Goal: Information Seeking & Learning: Find specific fact

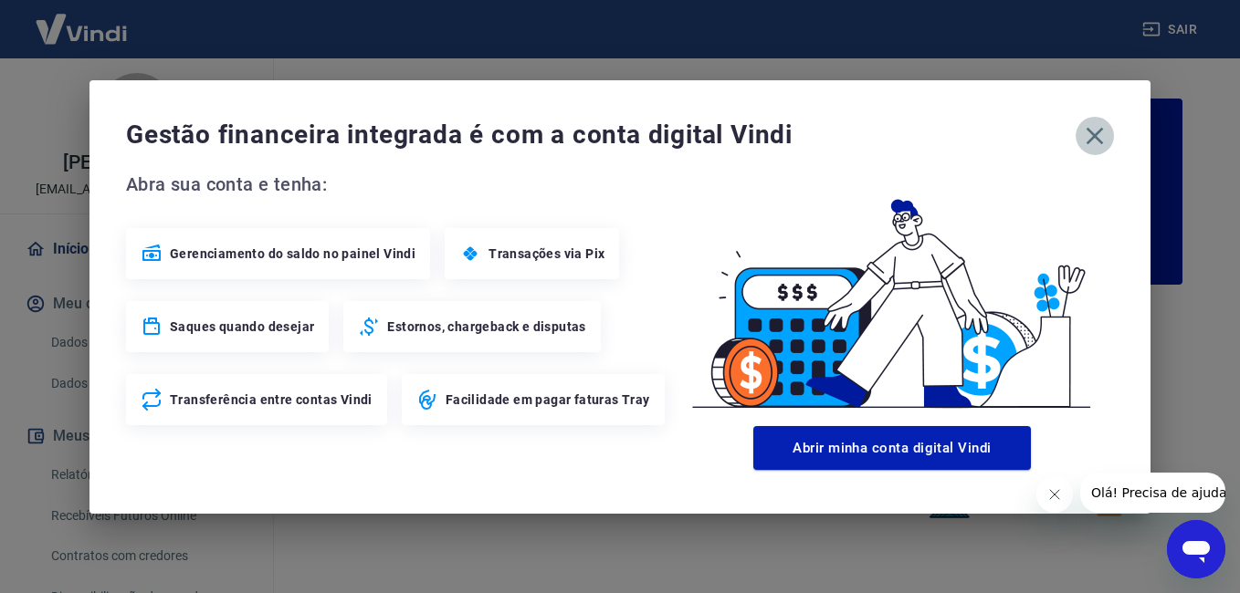
click at [1098, 134] on icon "button" at bounding box center [1094, 135] width 29 height 29
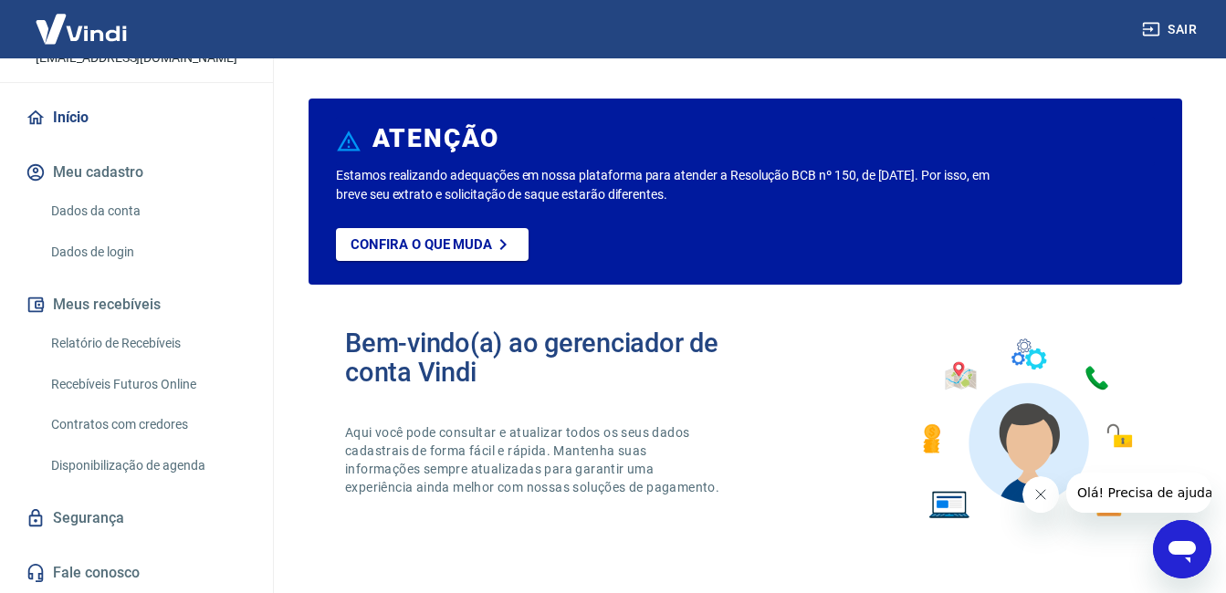
scroll to position [151, 0]
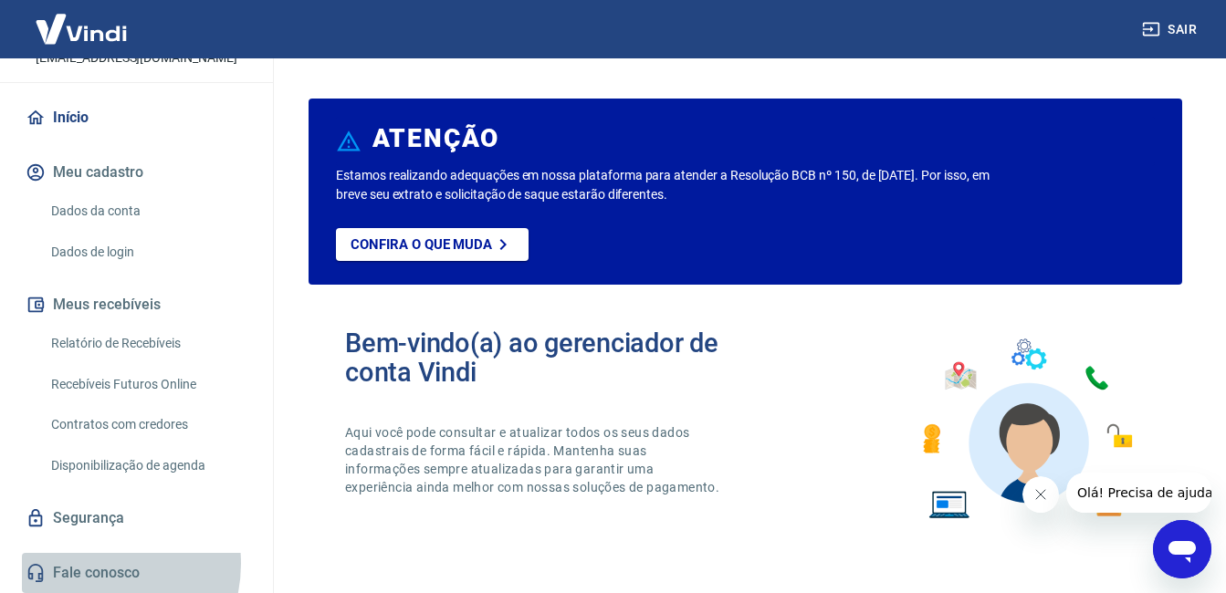
click at [90, 564] on link "Fale conosco" at bounding box center [136, 573] width 229 height 40
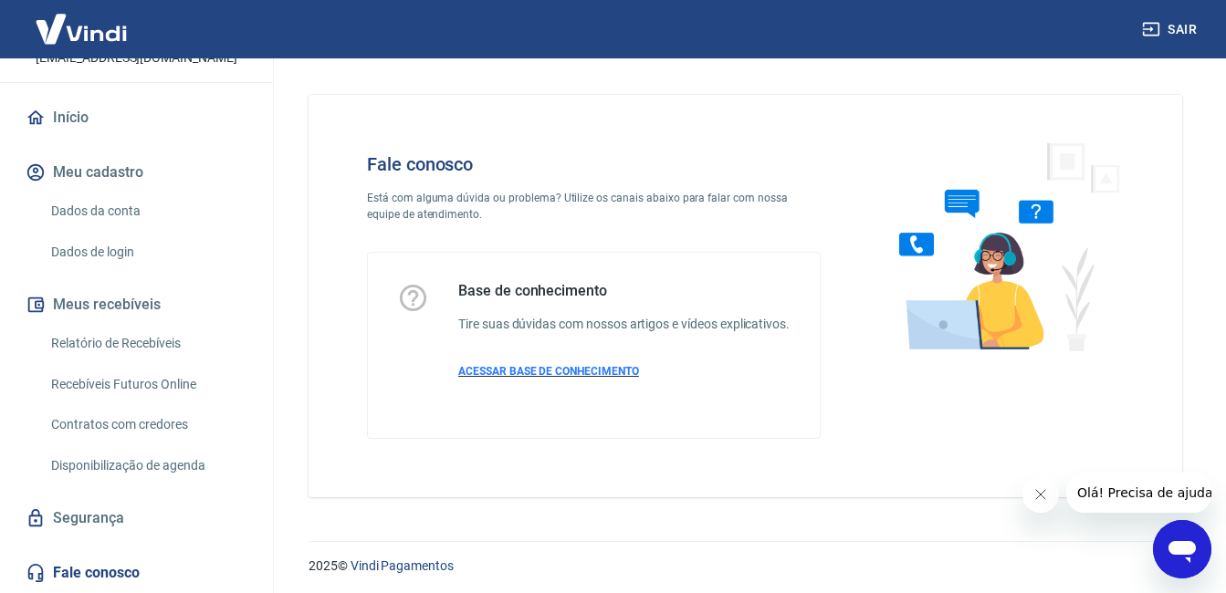
click at [586, 378] on span "ACESSAR BASE DE CONHECIMENTO" at bounding box center [548, 371] width 181 height 13
click at [94, 31] on img at bounding box center [81, 29] width 119 height 56
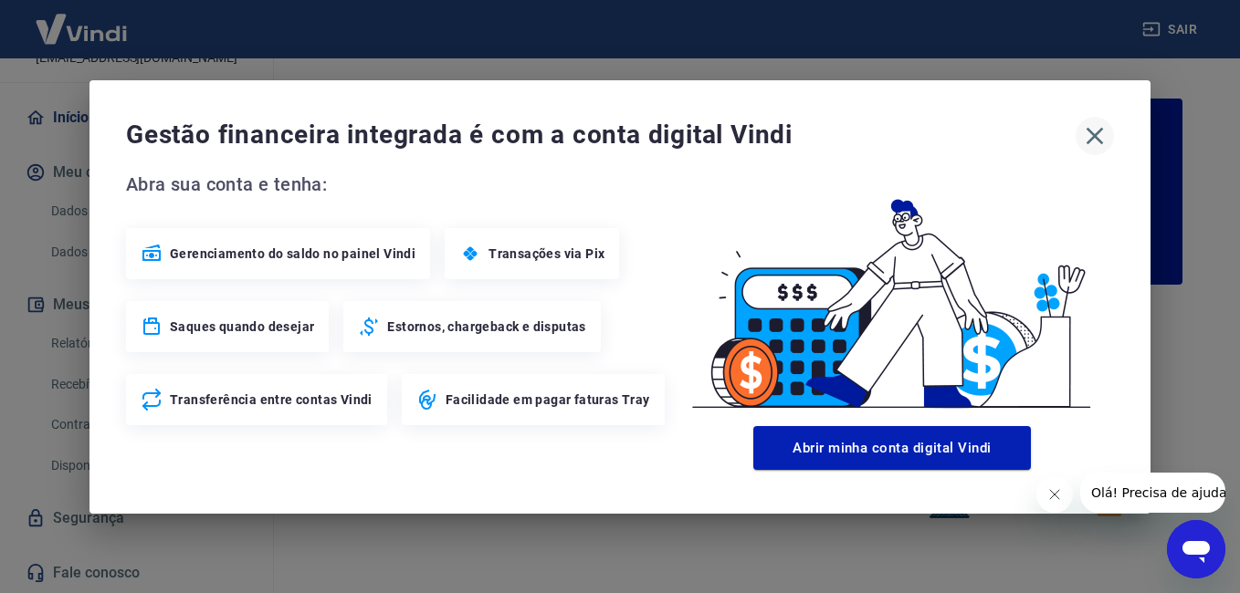
click at [1088, 143] on icon "button" at bounding box center [1094, 135] width 17 height 17
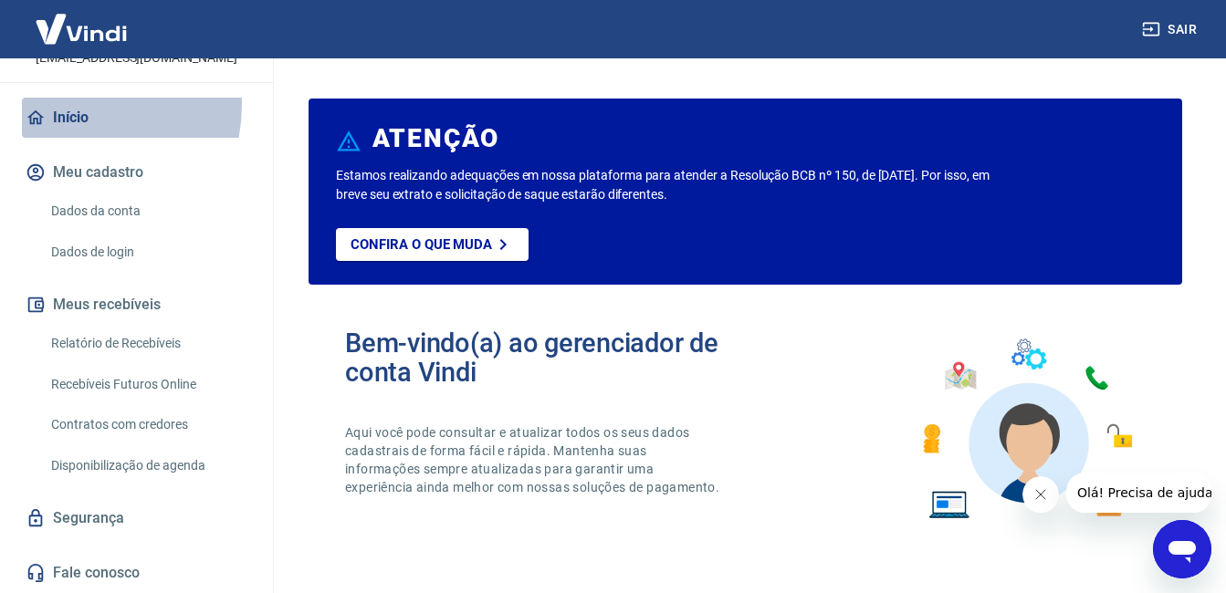
click at [63, 104] on link "Início" at bounding box center [136, 118] width 229 height 40
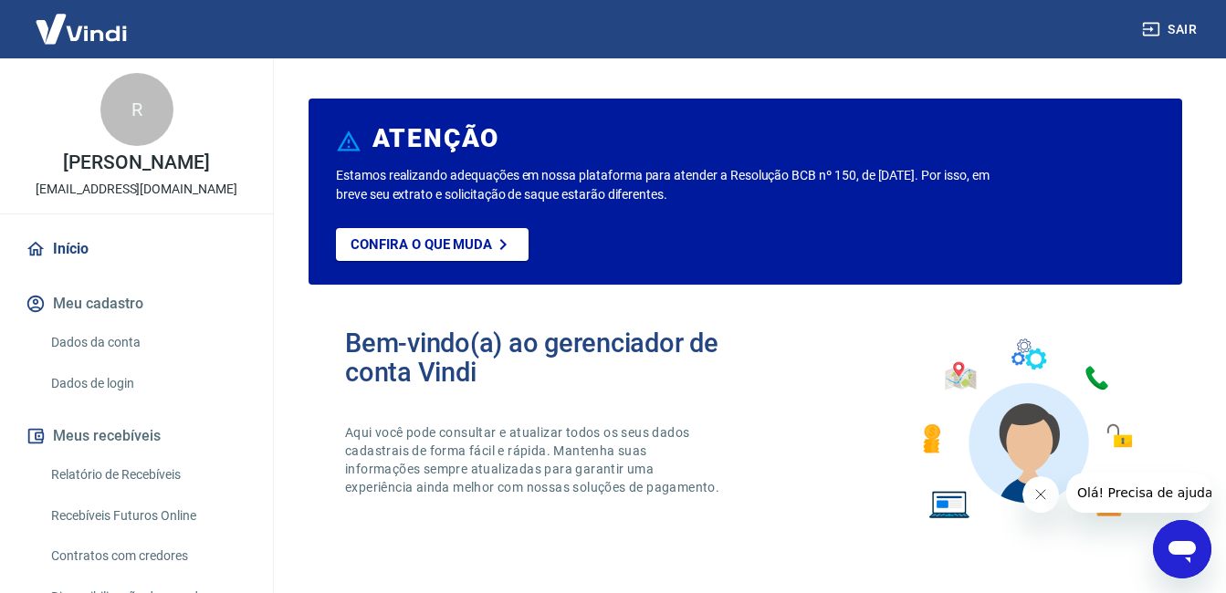
click at [89, 36] on img at bounding box center [81, 29] width 119 height 56
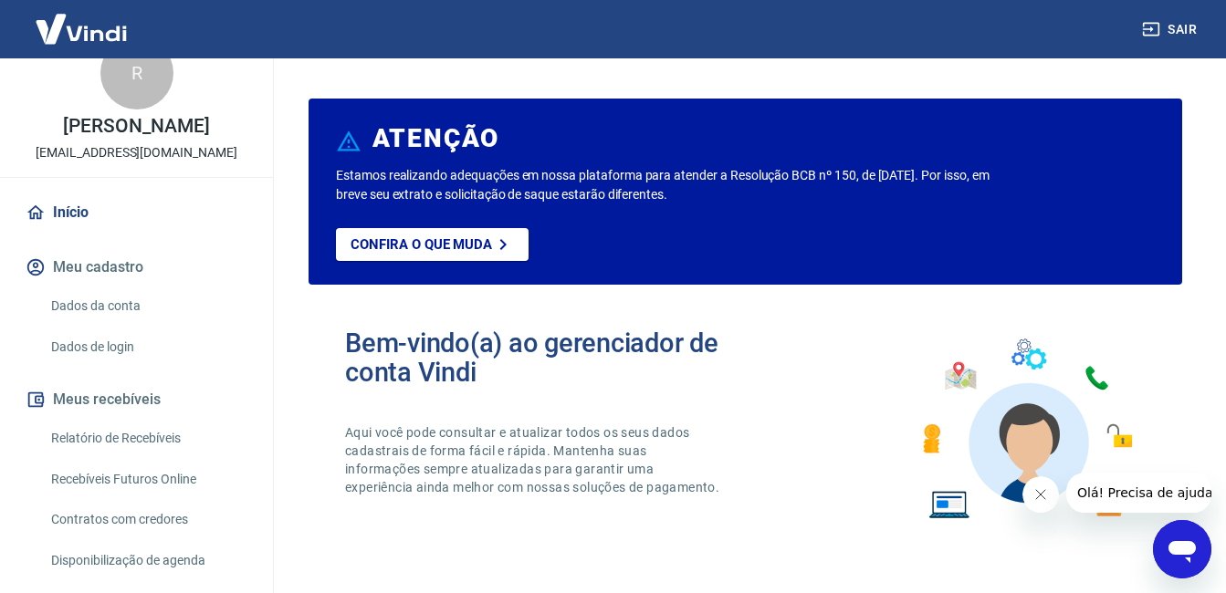
scroll to position [151, 0]
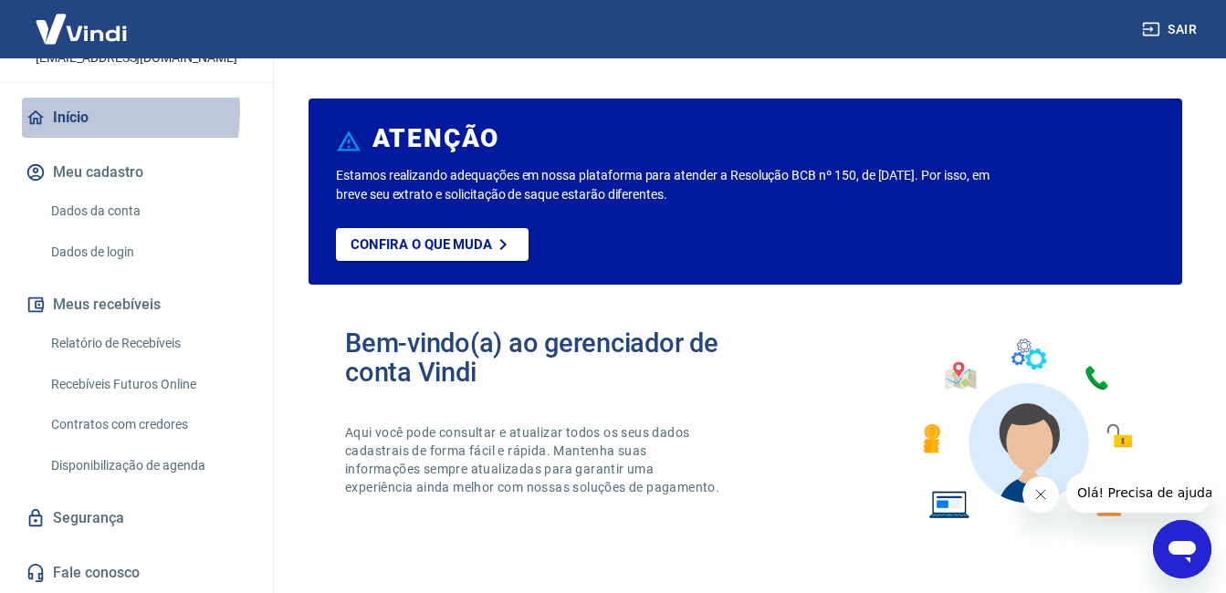
click at [73, 112] on link "Início" at bounding box center [136, 118] width 229 height 40
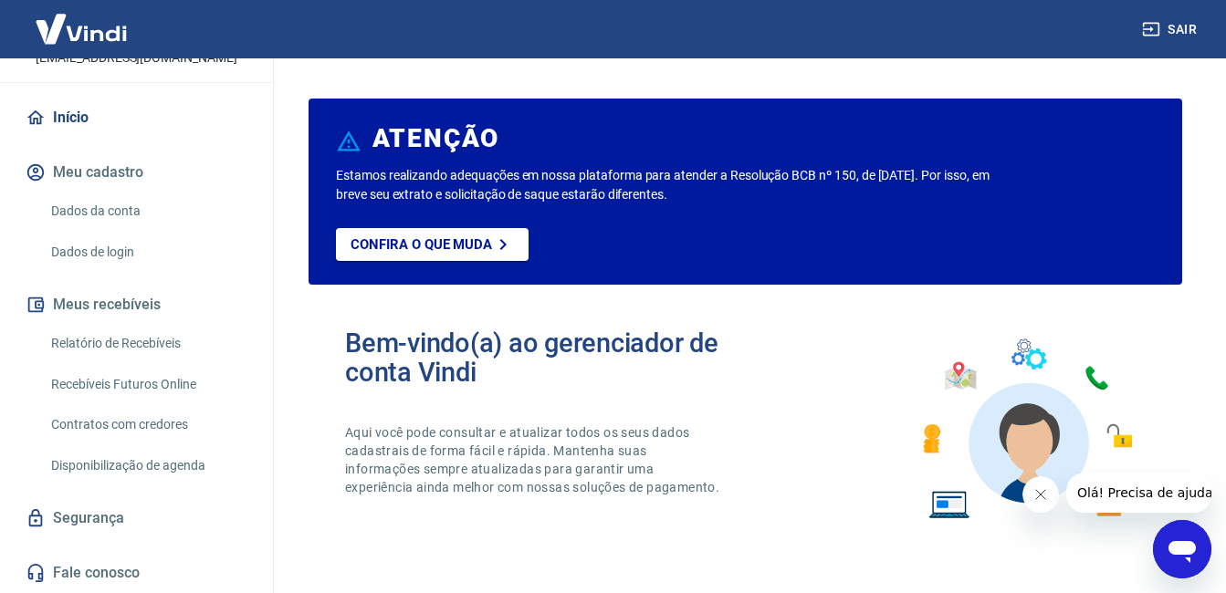
click at [98, 169] on button "Meu cadastro" at bounding box center [136, 172] width 229 height 40
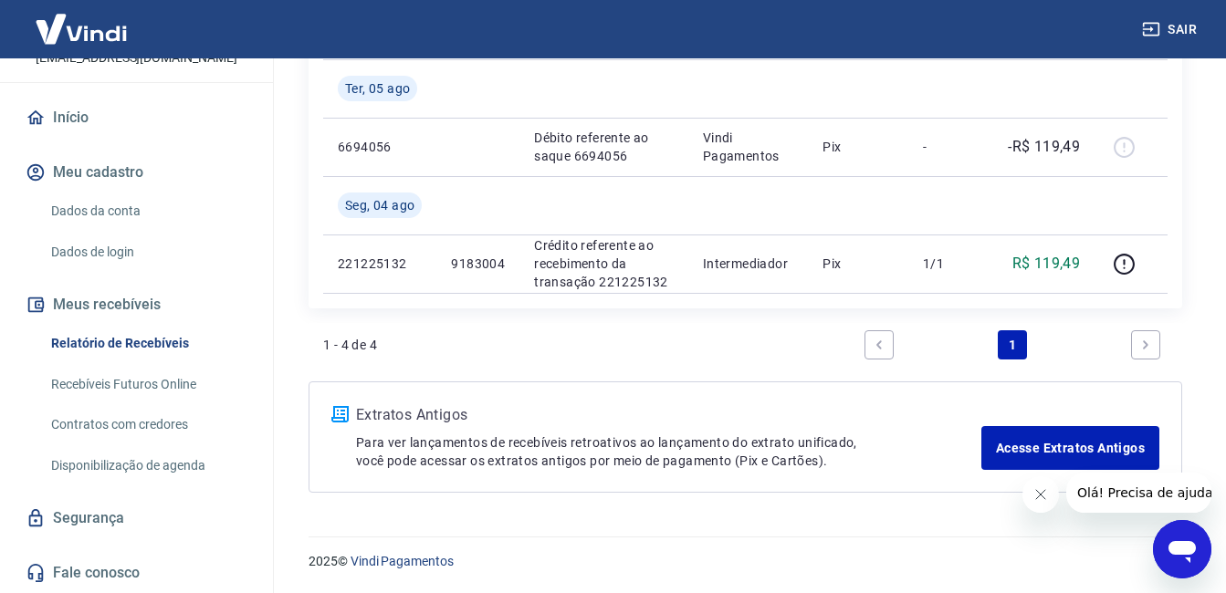
scroll to position [151, 0]
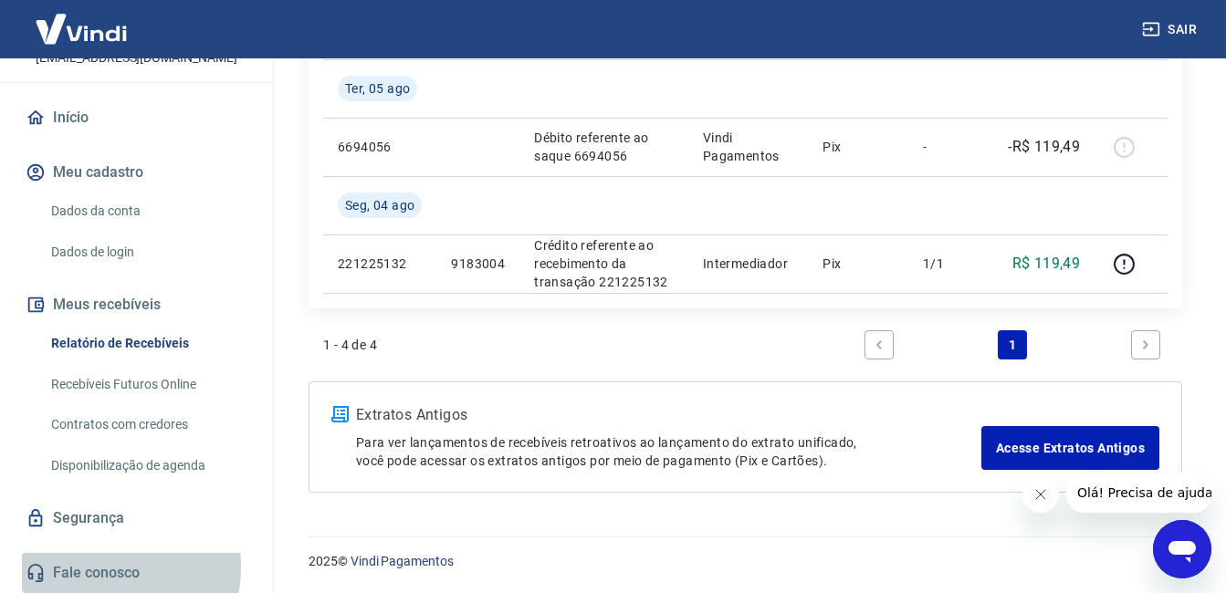
click at [88, 568] on link "Fale conosco" at bounding box center [136, 573] width 229 height 40
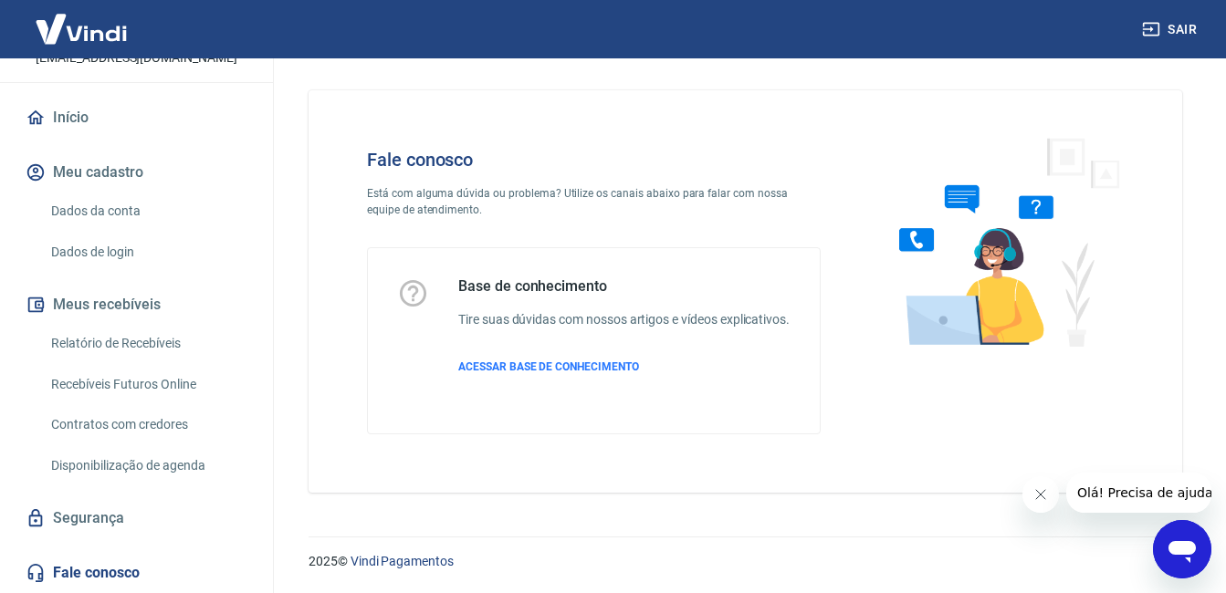
scroll to position [24, 0]
click at [1183, 551] on icon "Abrir janela de mensagens" at bounding box center [1182, 552] width 27 height 22
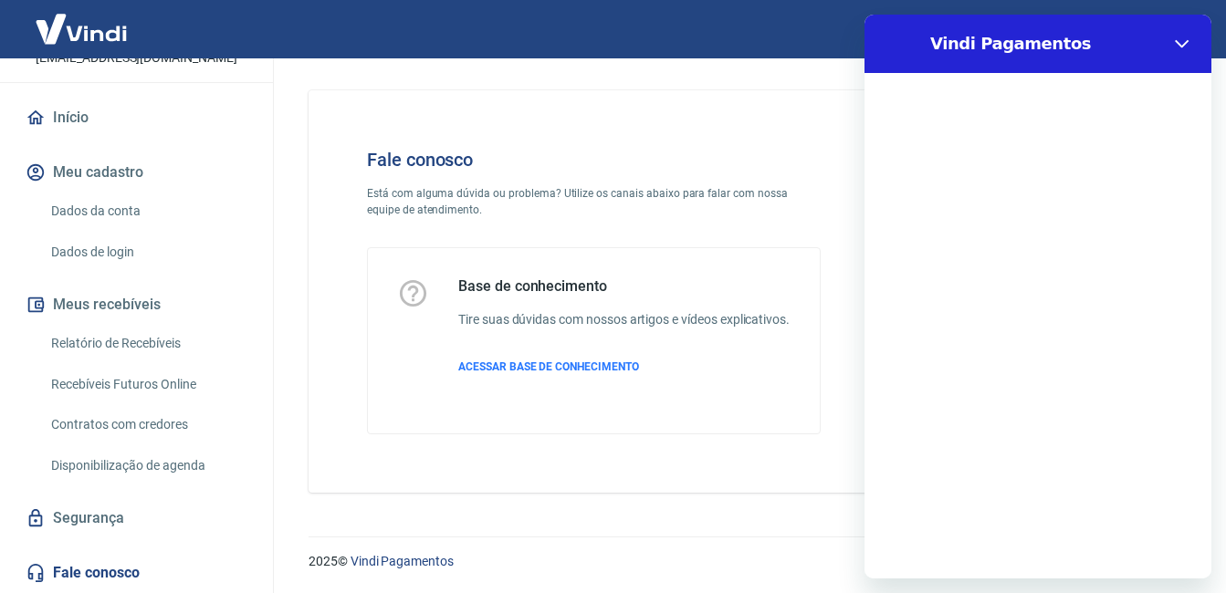
scroll to position [0, 0]
click at [1133, 38] on button "Menu de opções" at bounding box center [1142, 44] width 37 height 37
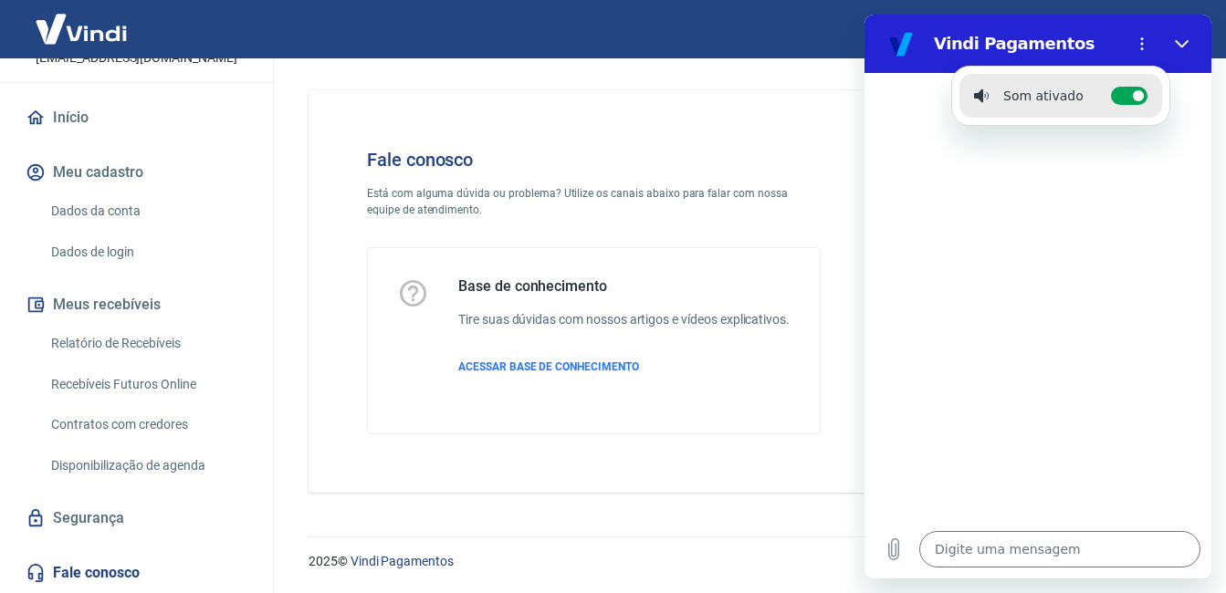
click at [1096, 469] on div at bounding box center [1038, 296] width 347 height 447
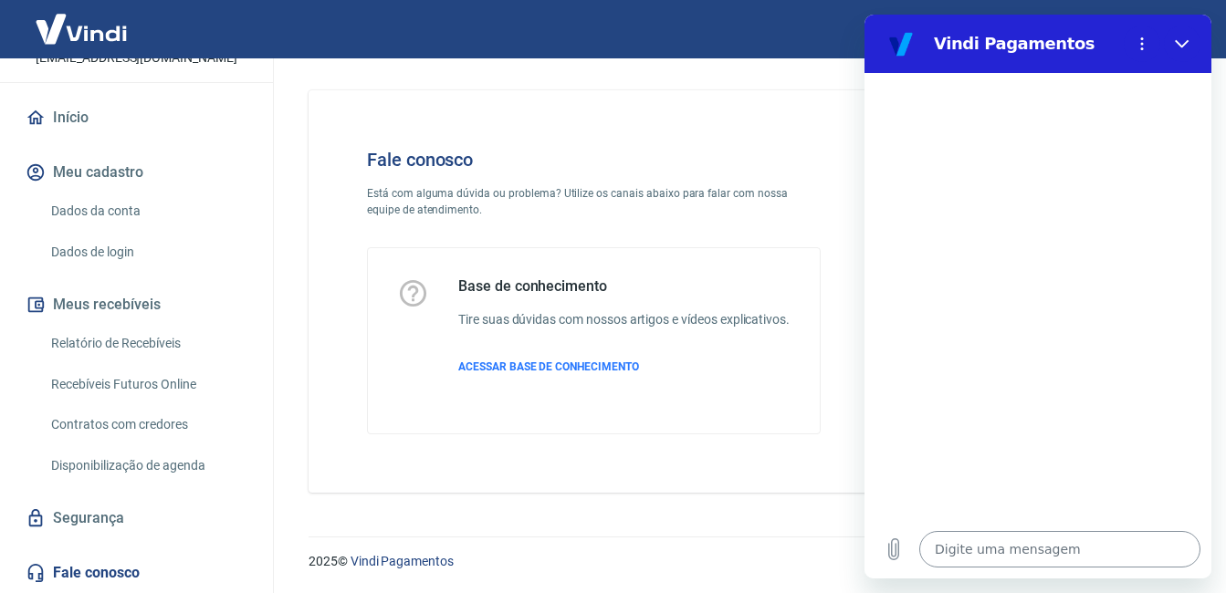
click at [1058, 553] on textarea at bounding box center [1059, 549] width 281 height 37
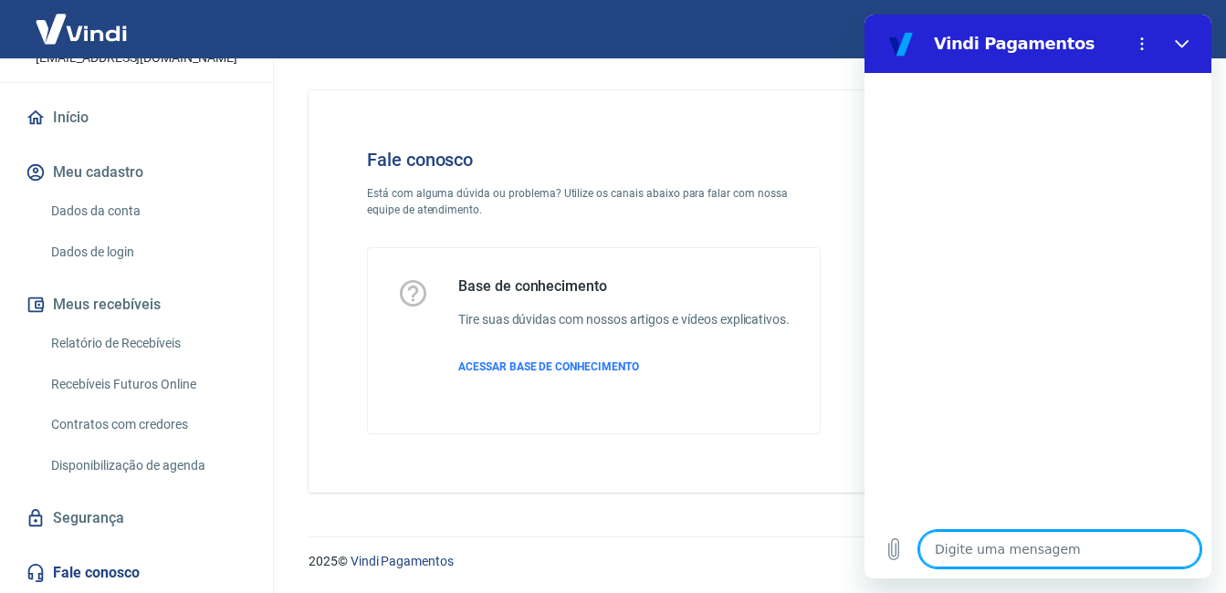
type textarea "t"
type textarea "x"
type textarea "ta"
type textarea "x"
type textarea "tax"
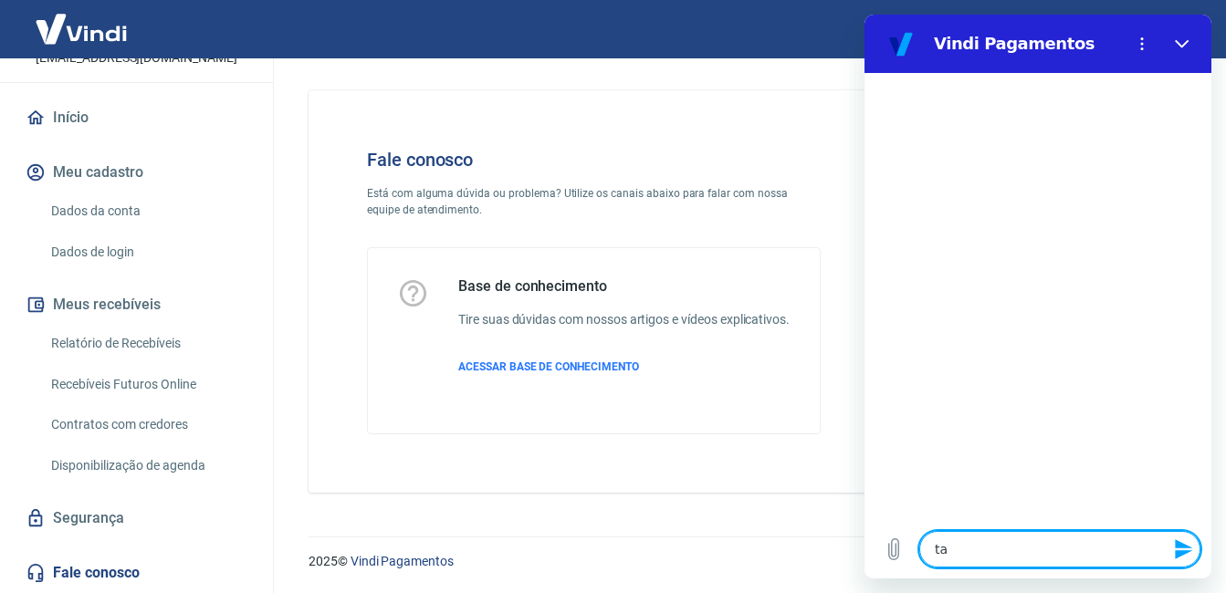
type textarea "x"
type textarea "taxa"
type textarea "x"
type textarea "taxas"
type textarea "x"
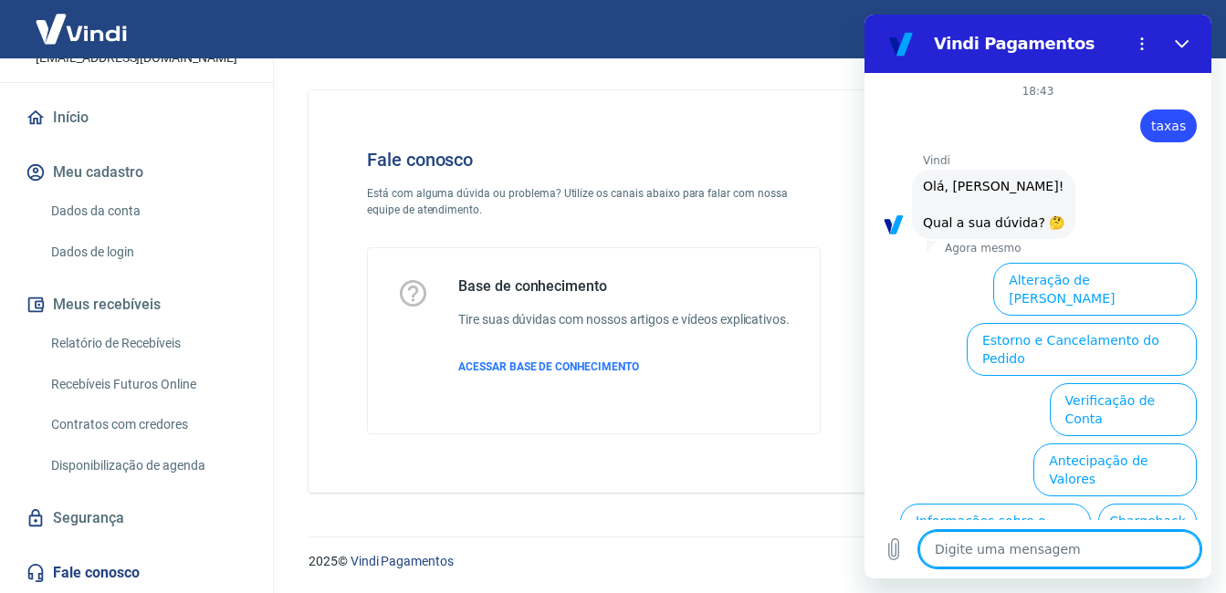
scroll to position [136, 0]
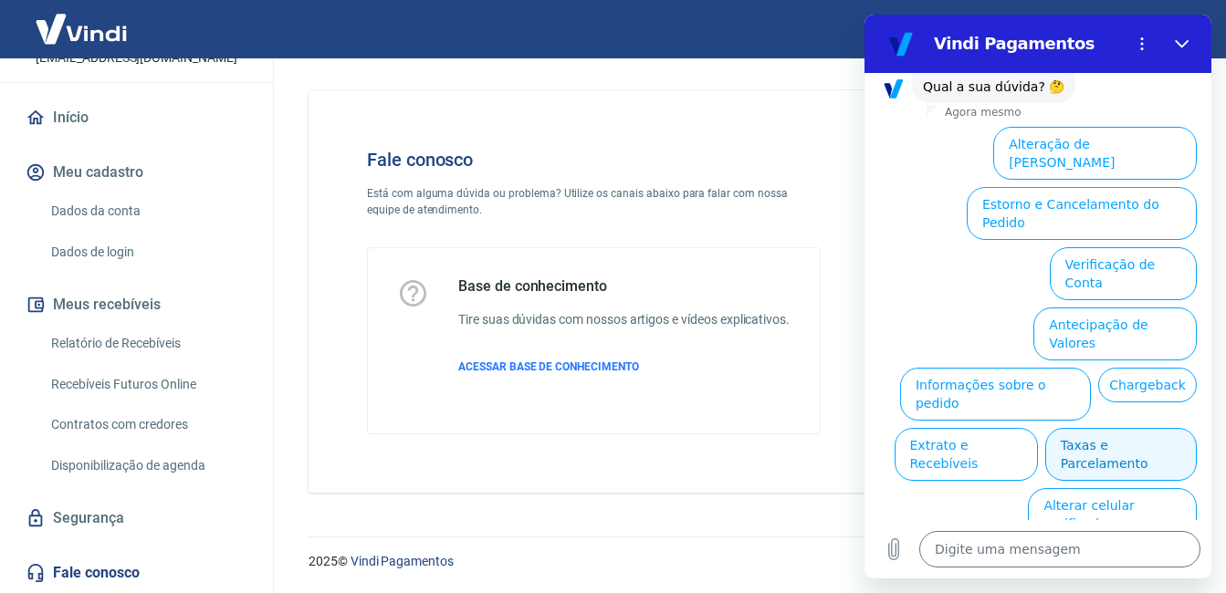
click at [1106, 428] on button "Taxas e Parcelamento" at bounding box center [1121, 454] width 152 height 53
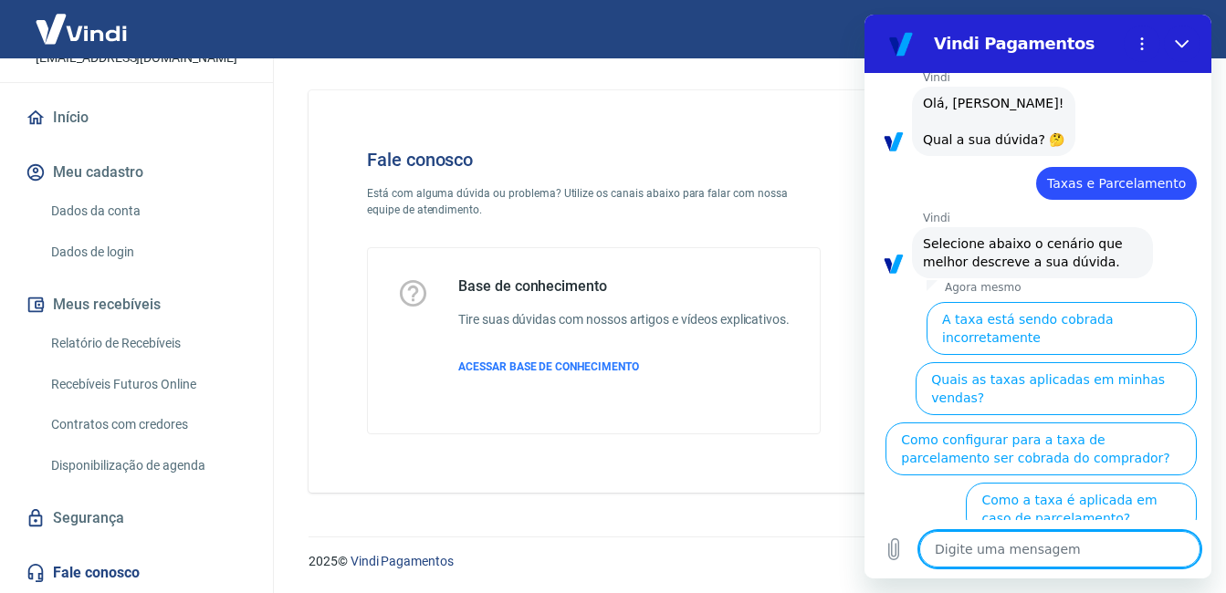
scroll to position [127, 0]
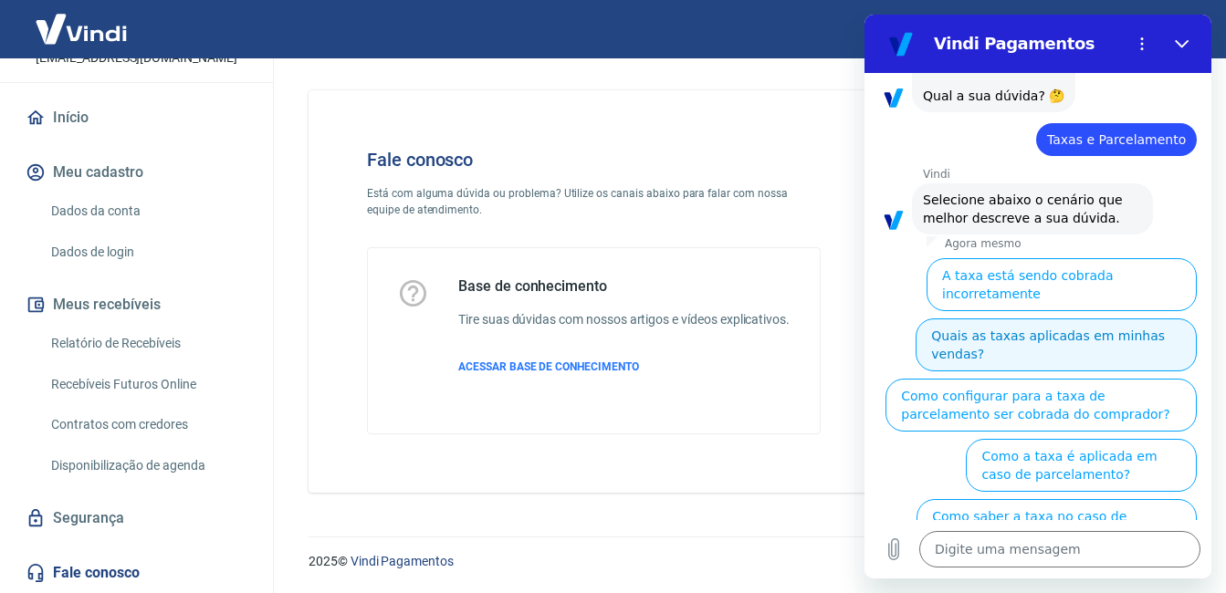
click at [1113, 321] on button "Quais as taxas aplicadas em minhas vendas?" at bounding box center [1056, 345] width 281 height 53
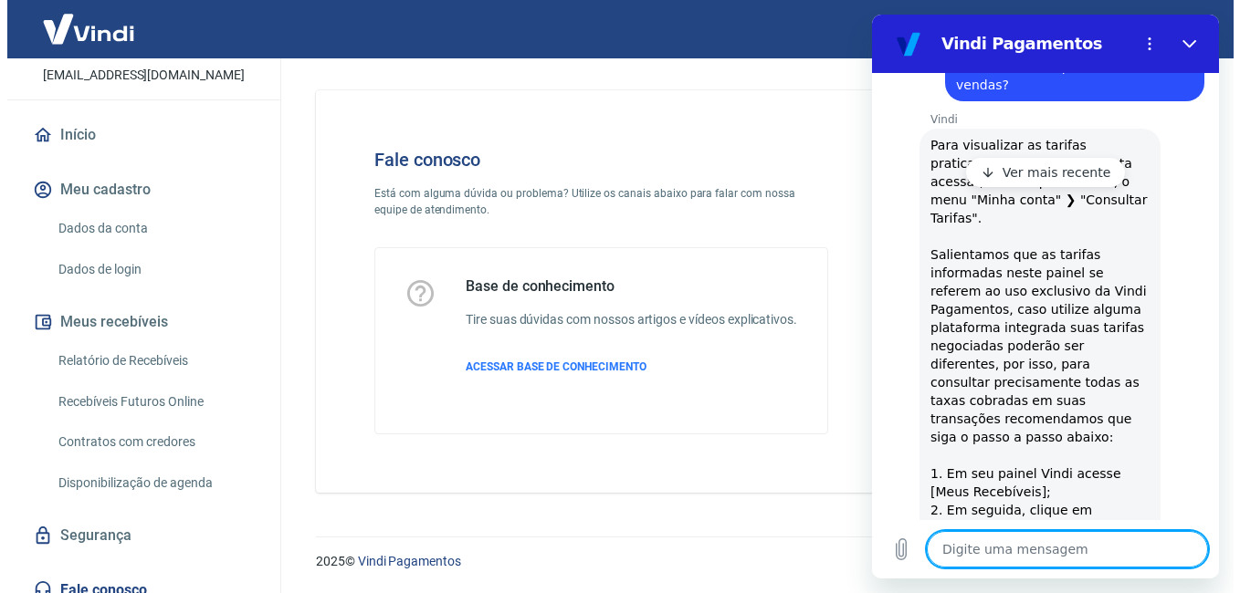
scroll to position [0, 0]
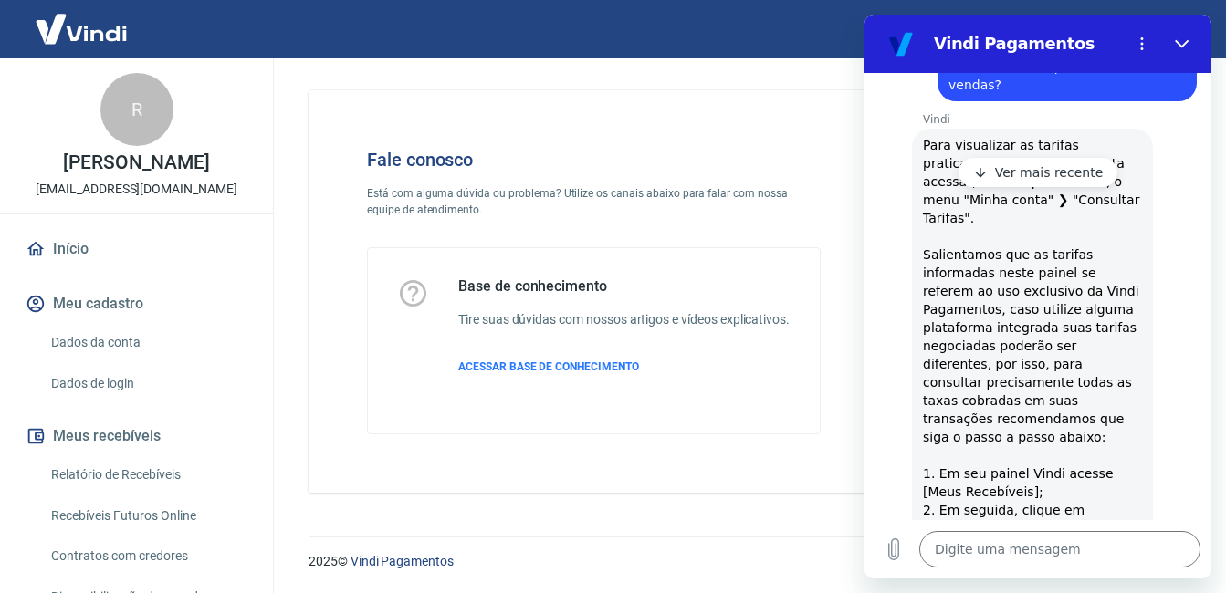
click at [83, 31] on img at bounding box center [81, 29] width 119 height 56
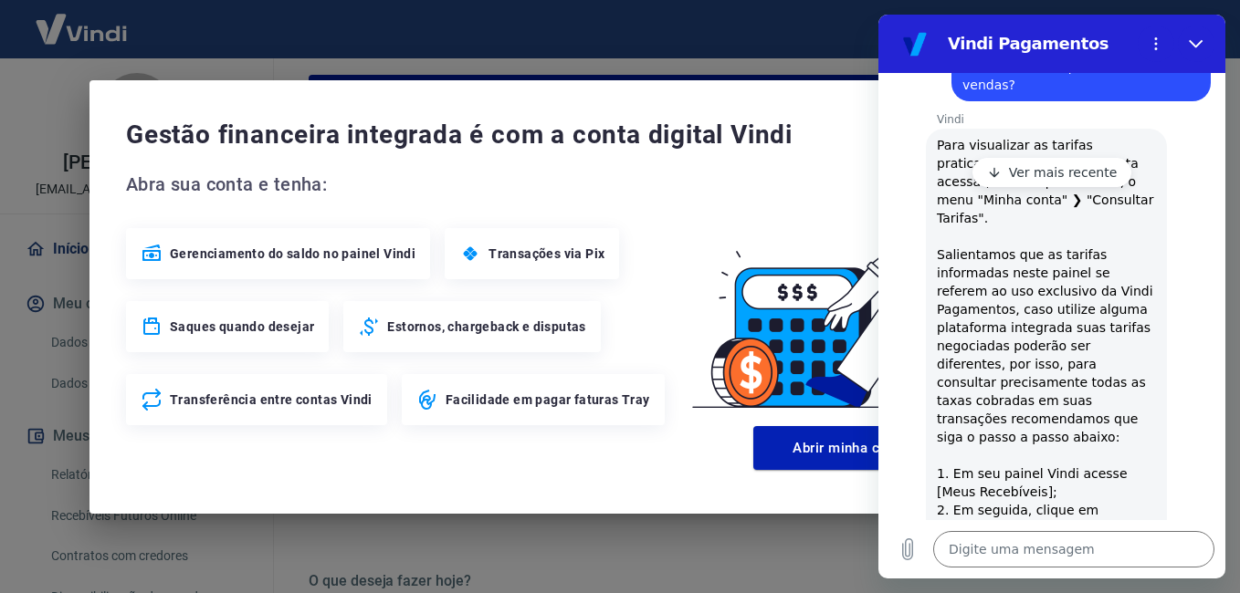
click at [1201, 25] on section "Vindi Pagamentos" at bounding box center [1051, 44] width 347 height 58
click at [1200, 38] on icon "Fechar" at bounding box center [1196, 44] width 15 height 15
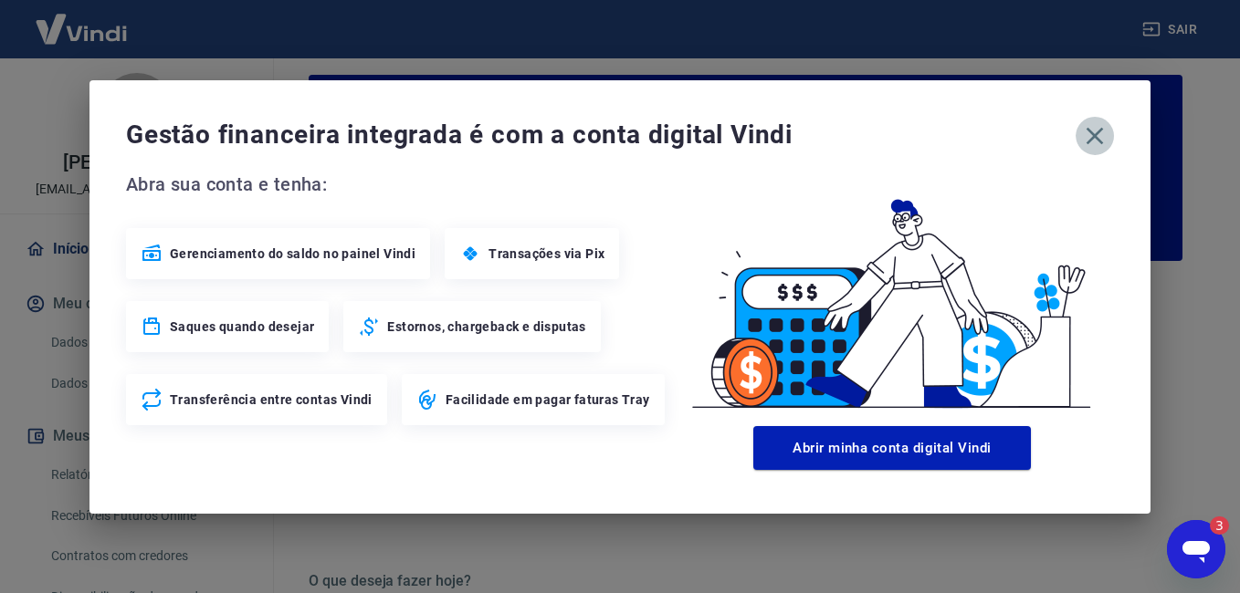
click at [1093, 133] on icon "button" at bounding box center [1094, 135] width 17 height 17
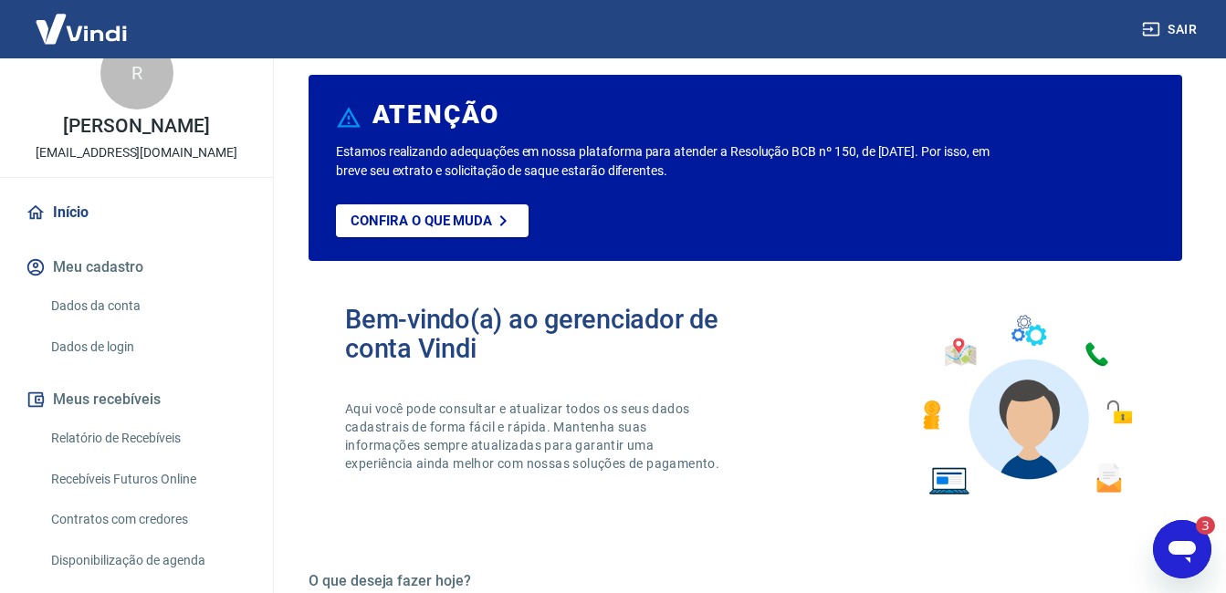
scroll to position [151, 0]
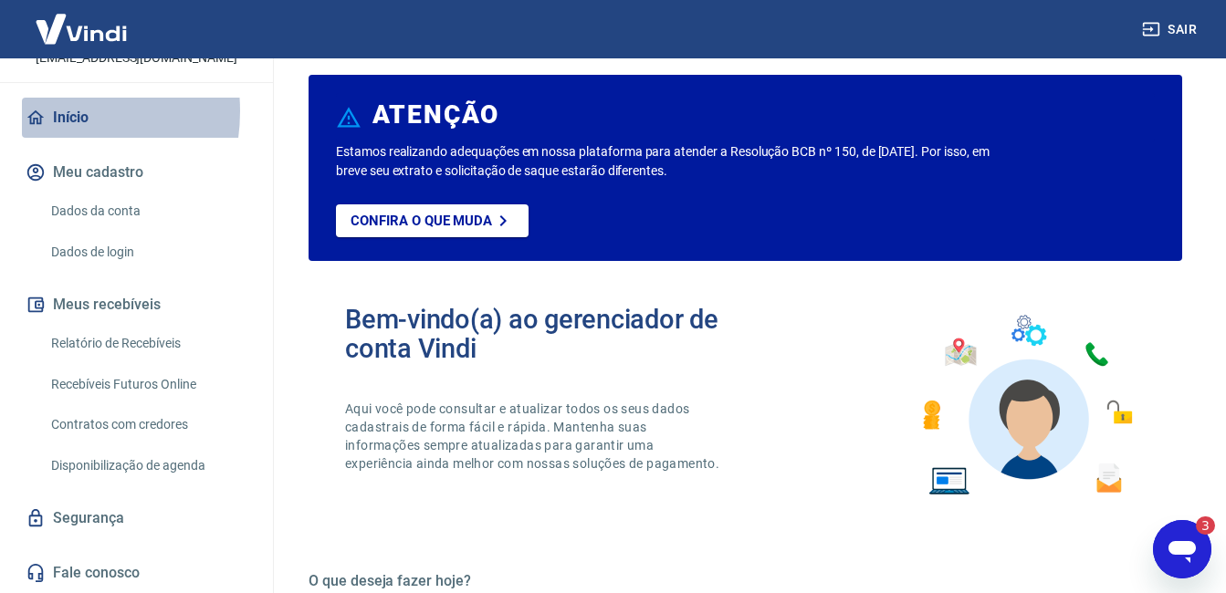
click at [41, 111] on icon at bounding box center [36, 118] width 20 height 20
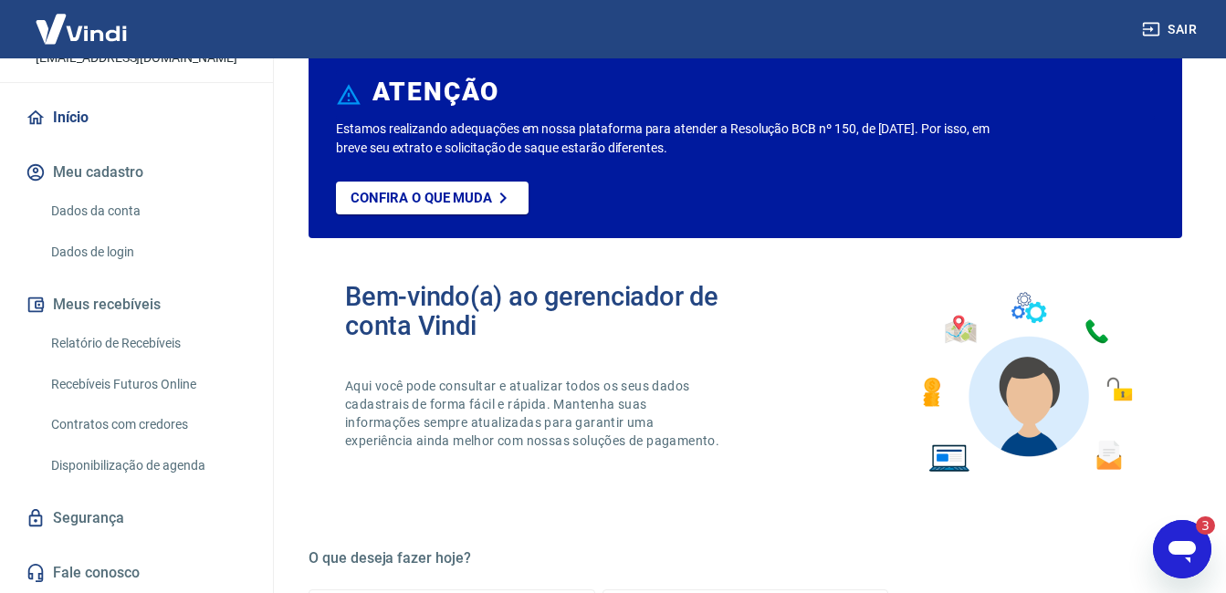
scroll to position [0, 0]
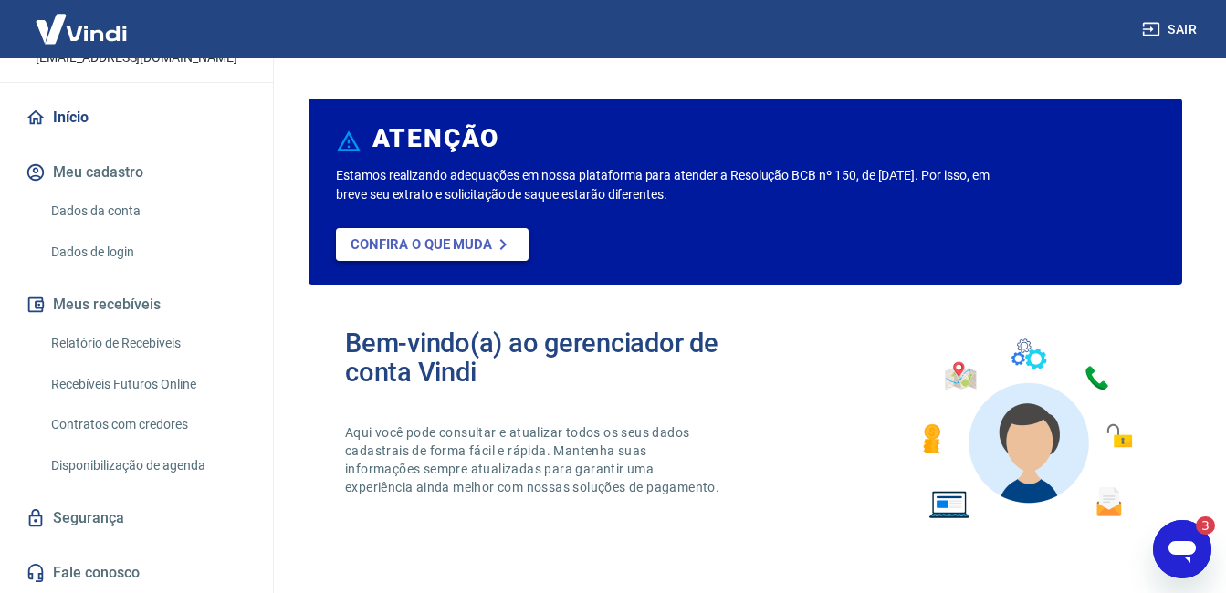
click at [427, 236] on p "Confira o que muda" at bounding box center [422, 244] width 142 height 16
type textarea "x"
click at [81, 14] on img at bounding box center [81, 29] width 119 height 56
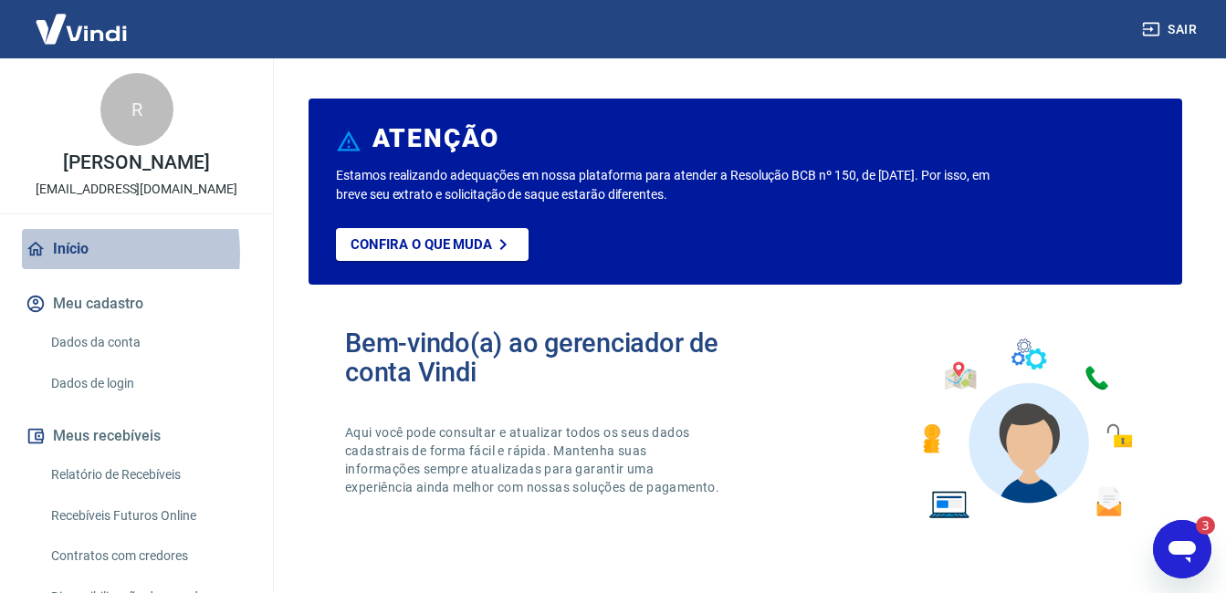
click at [66, 269] on link "Início" at bounding box center [136, 249] width 229 height 40
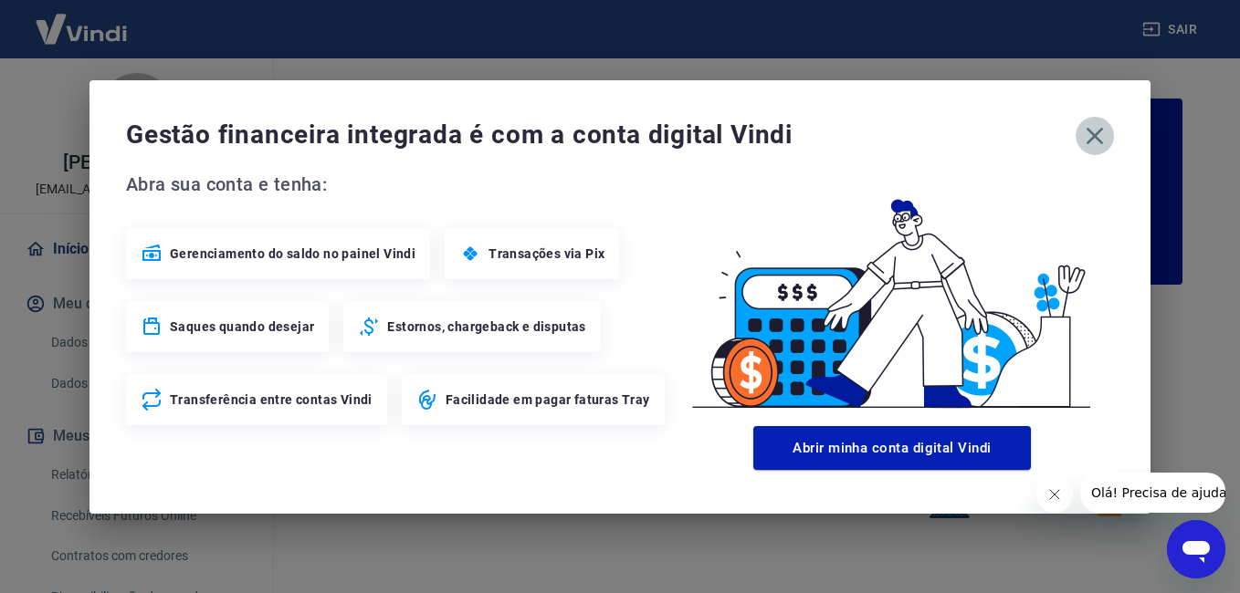
click at [1090, 135] on icon "button" at bounding box center [1094, 135] width 29 height 29
